Goal: Submit feedback/report problem

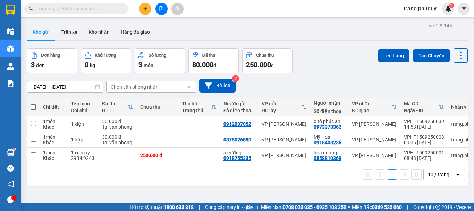
click at [75, 11] on input "text" at bounding box center [79, 9] width 82 height 8
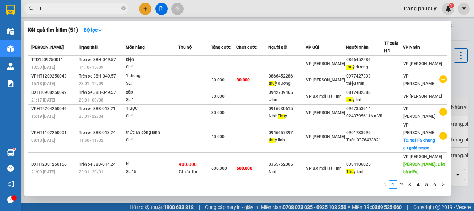
type input "t"
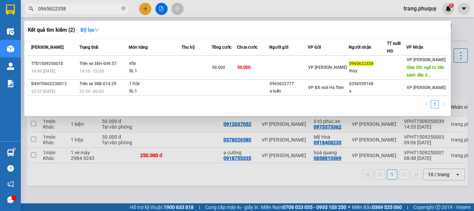
type input "0965622358"
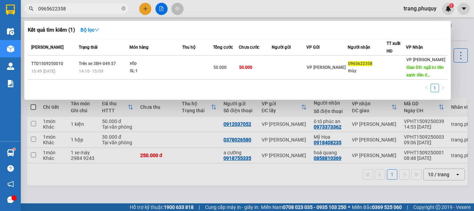
click at [449, 7] on div at bounding box center [237, 105] width 474 height 211
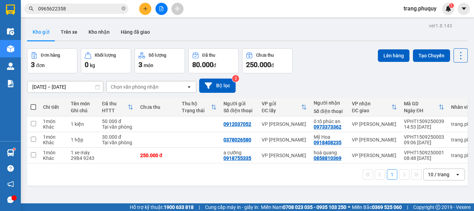
click at [449, 7] on sup "1" at bounding box center [451, 5] width 5 height 5
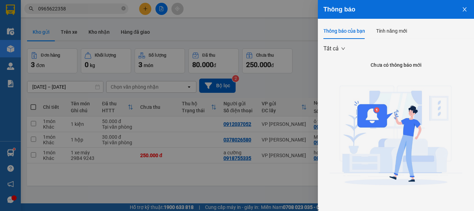
click at [456, 8] on button "Close" at bounding box center [465, 9] width 19 height 18
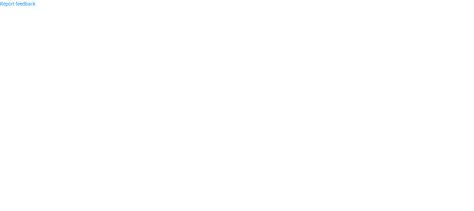
click at [312, 51] on body "Report feedback" at bounding box center [237, 105] width 474 height 211
